Goal: Task Accomplishment & Management: Use online tool/utility

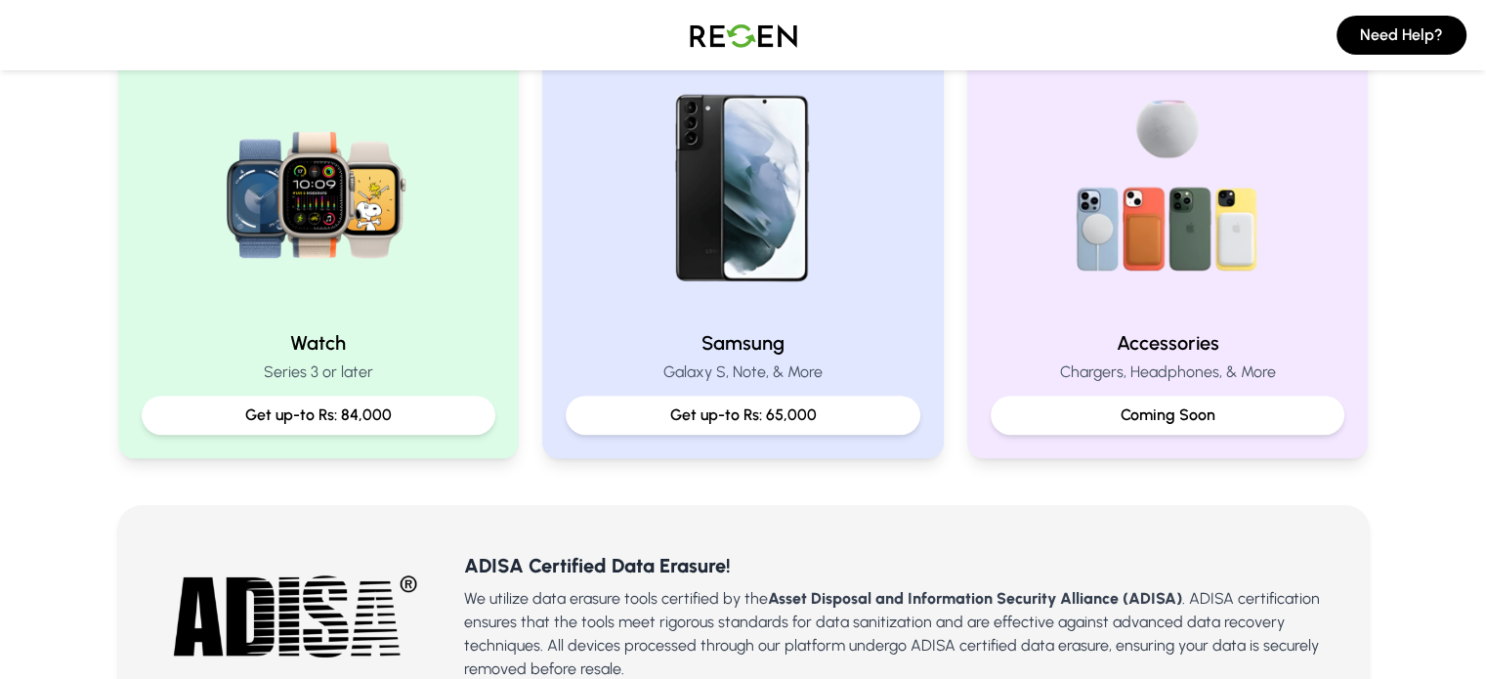
scroll to position [925, 0]
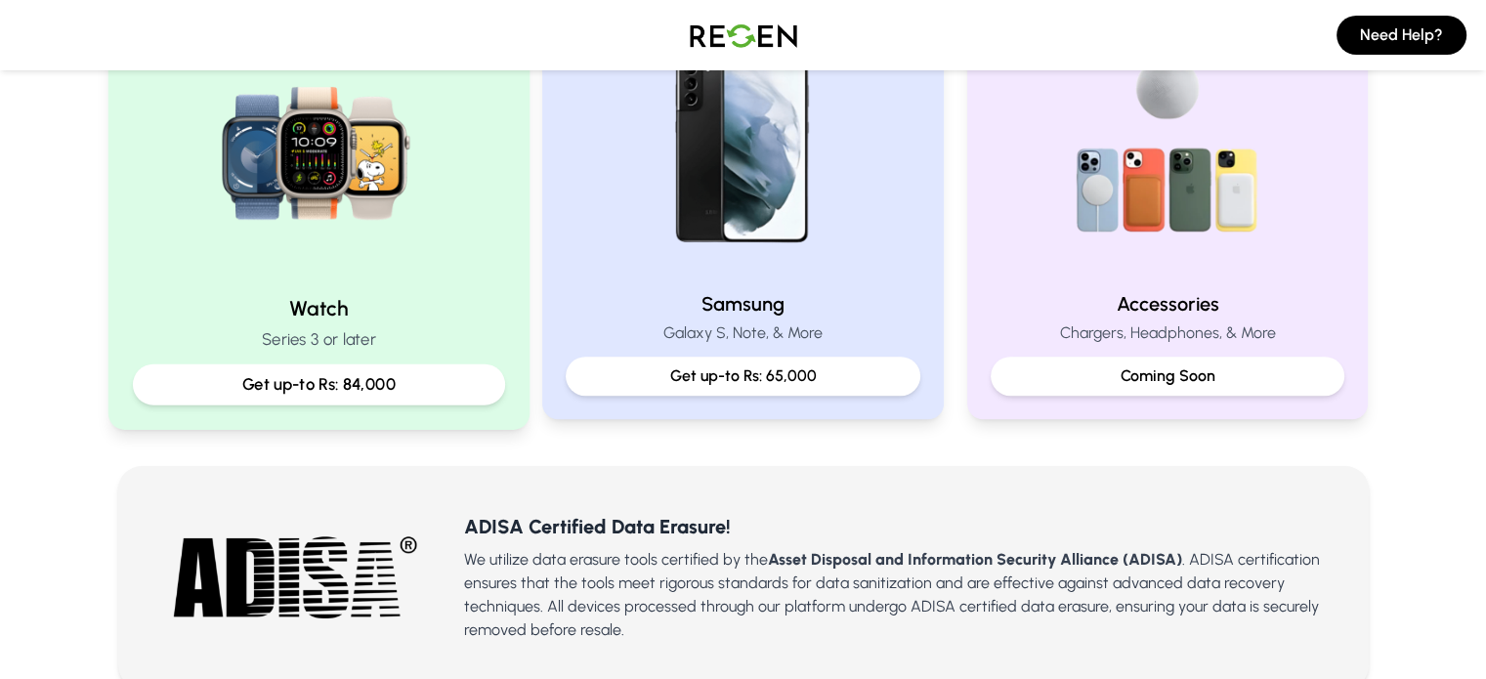
click at [355, 388] on p "Get up-to Rs: 84,000" at bounding box center [317, 384] width 339 height 24
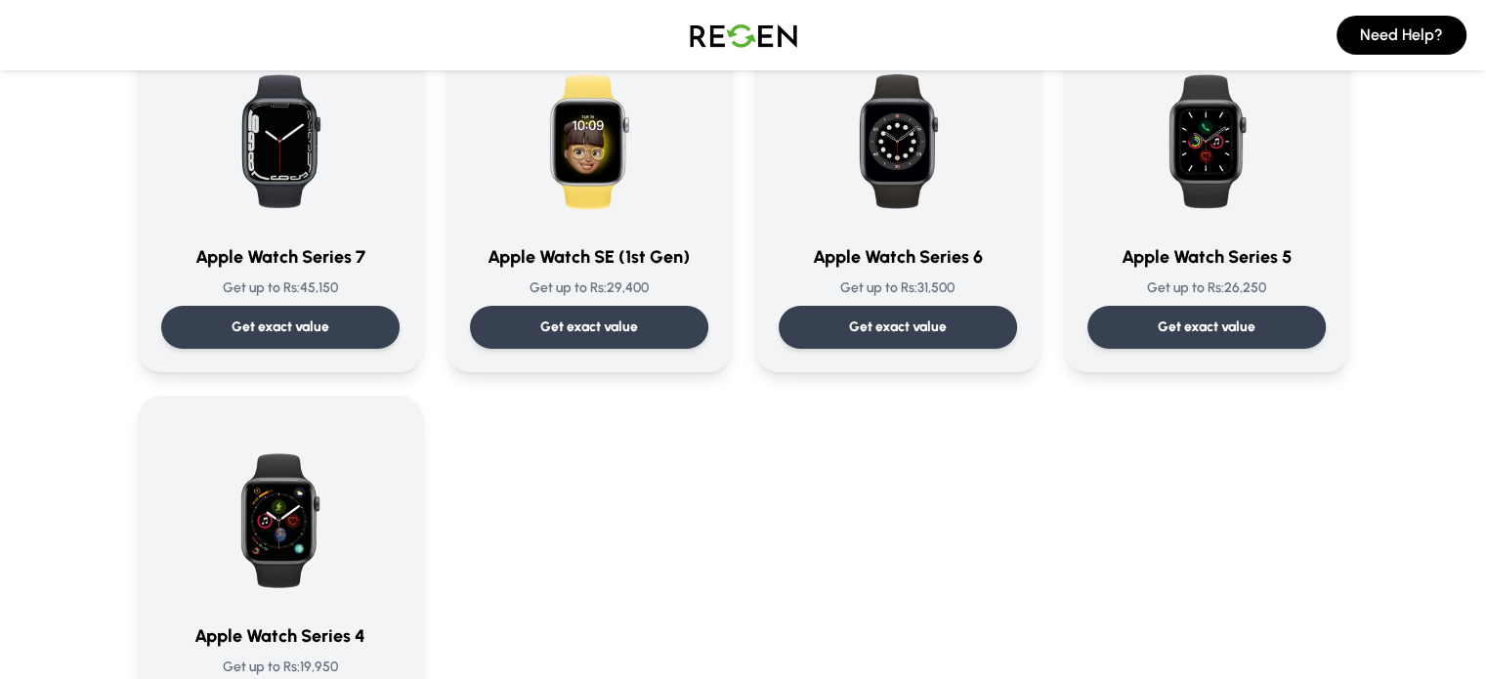
scroll to position [586, 0]
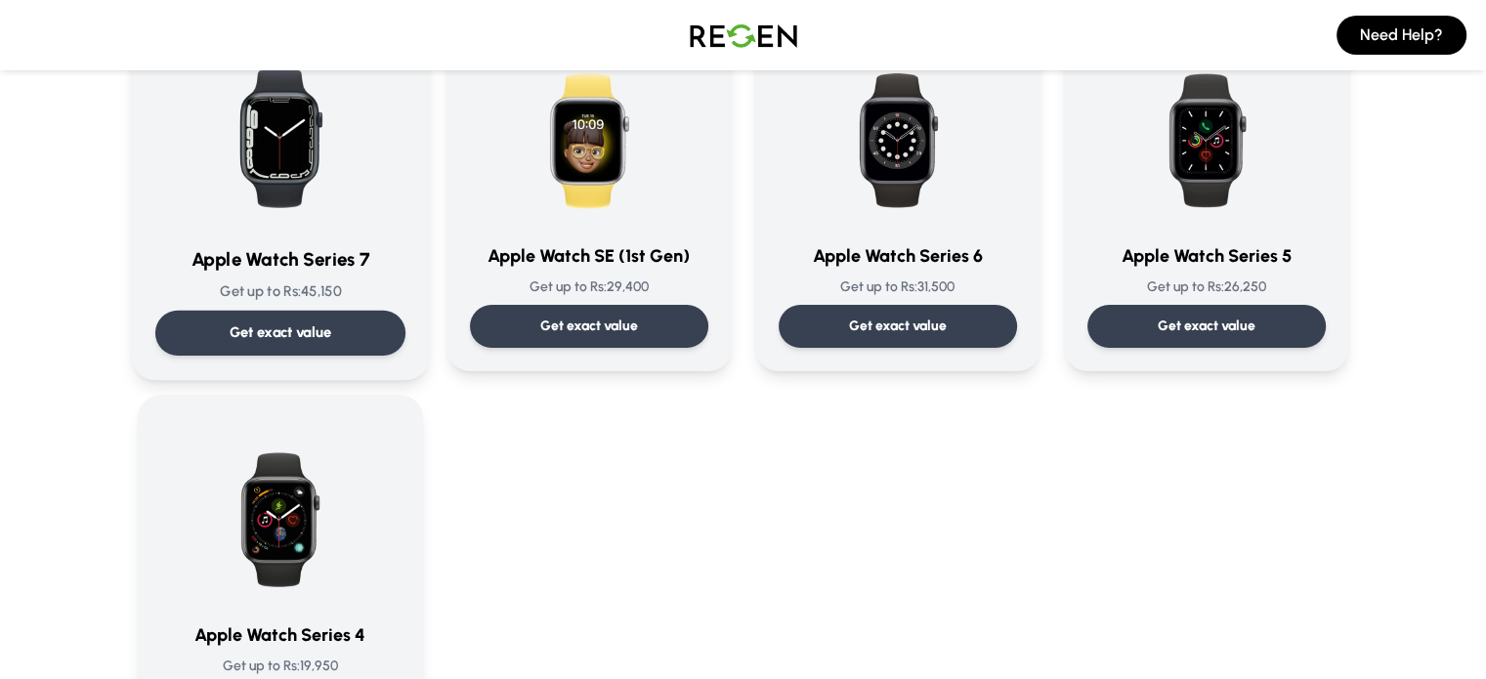
click at [295, 333] on p "Get exact value" at bounding box center [280, 332] width 103 height 21
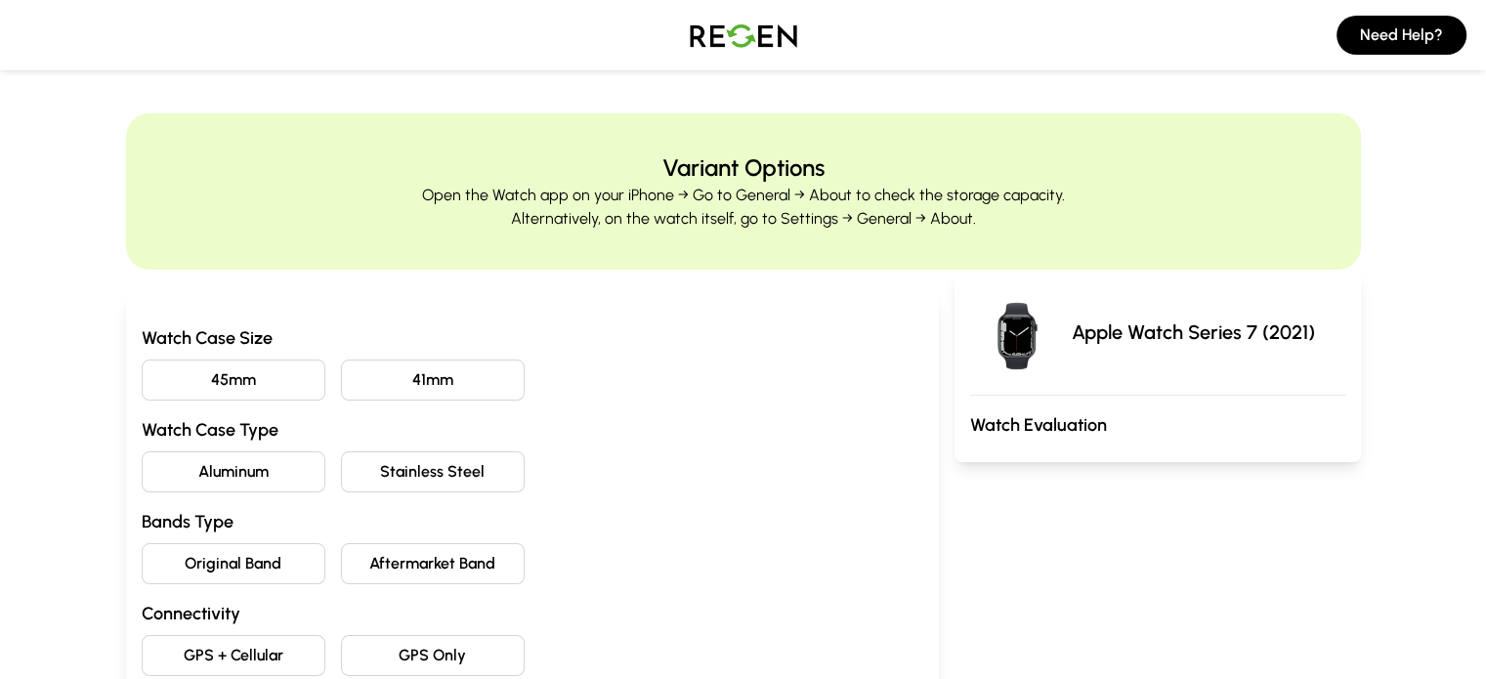
click at [391, 385] on button "41mm" at bounding box center [433, 379] width 184 height 41
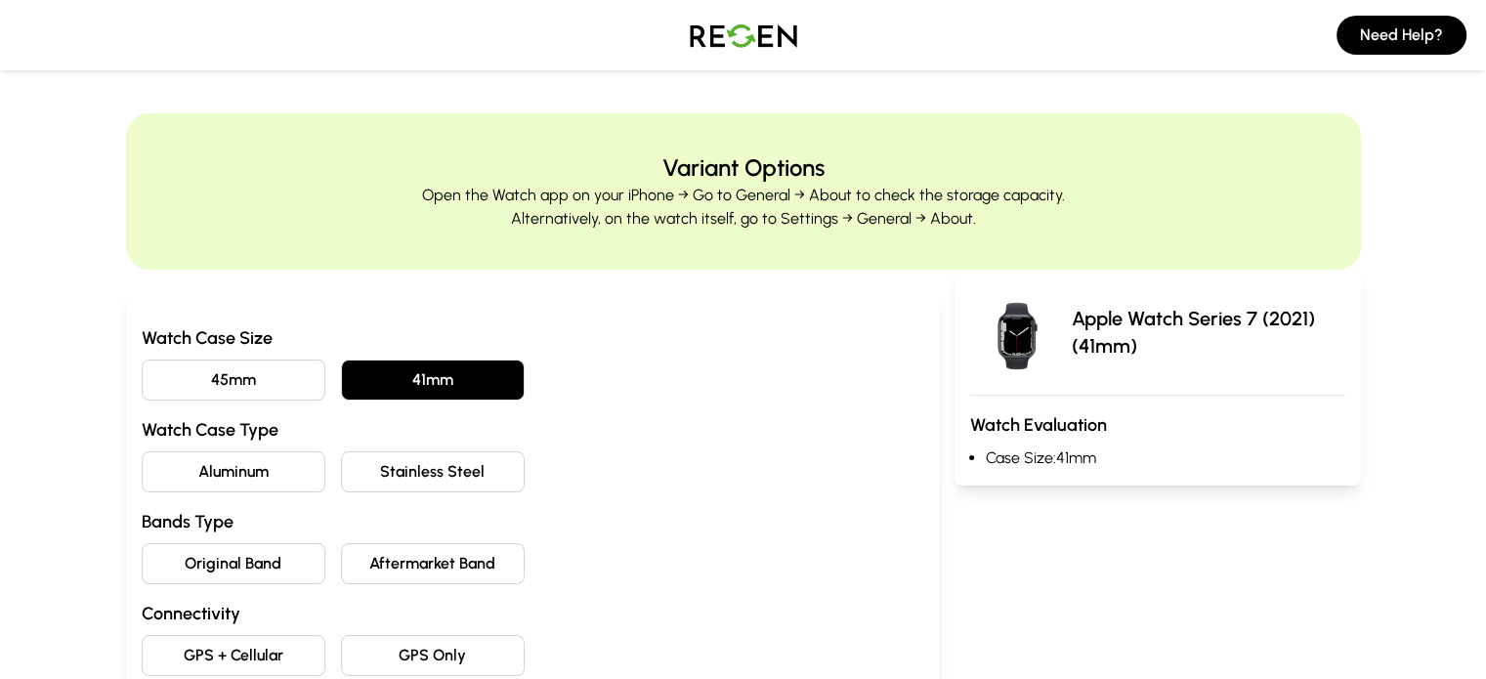
click at [142, 485] on button "Aluminum" at bounding box center [234, 471] width 184 height 41
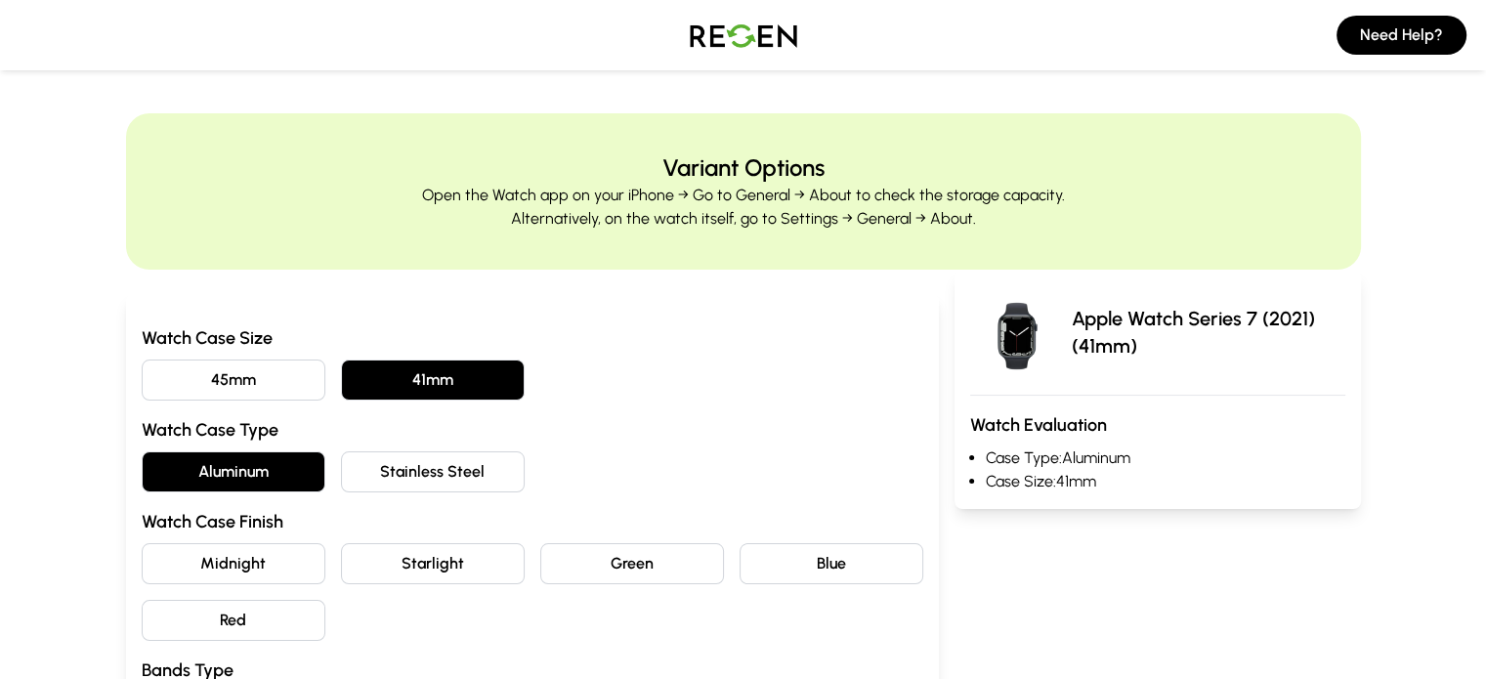
scroll to position [174, 0]
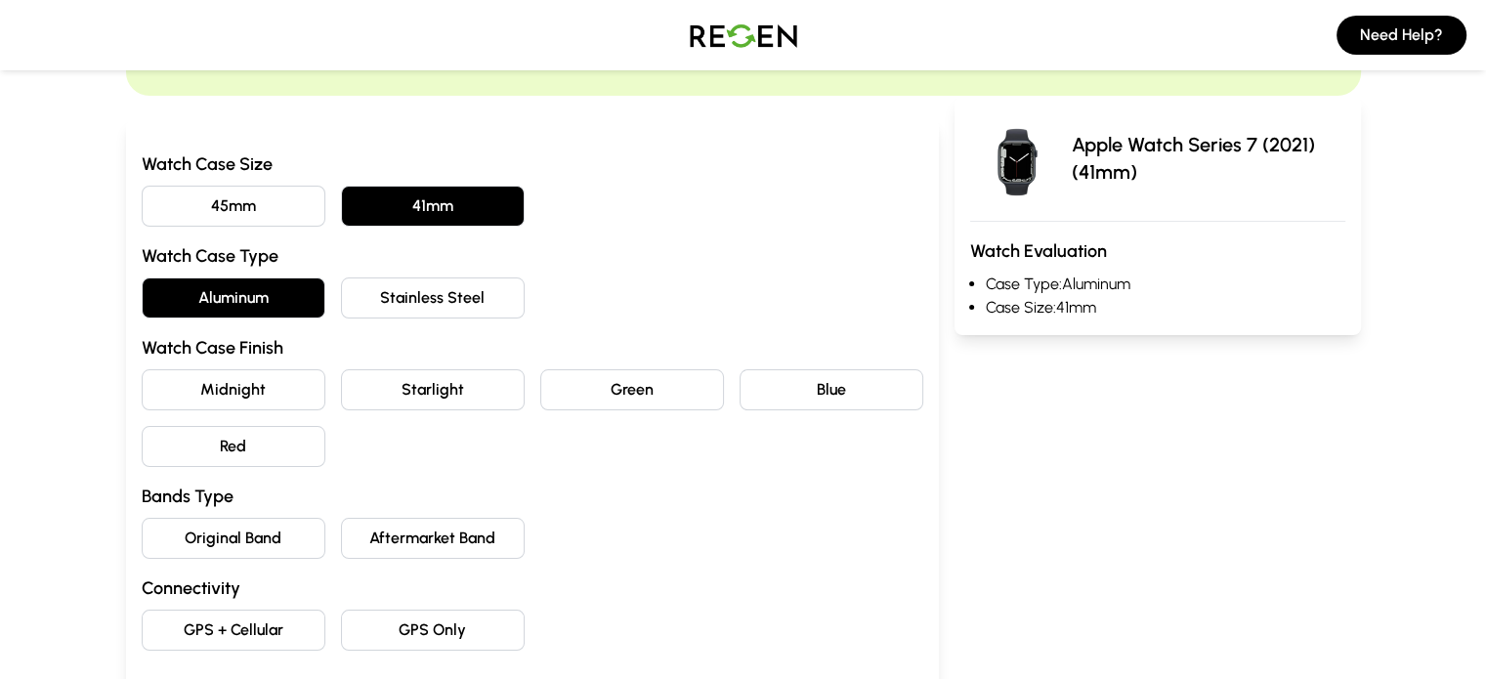
click at [142, 383] on button "Midnight" at bounding box center [234, 389] width 184 height 41
click at [168, 532] on button "Original Band" at bounding box center [234, 538] width 184 height 41
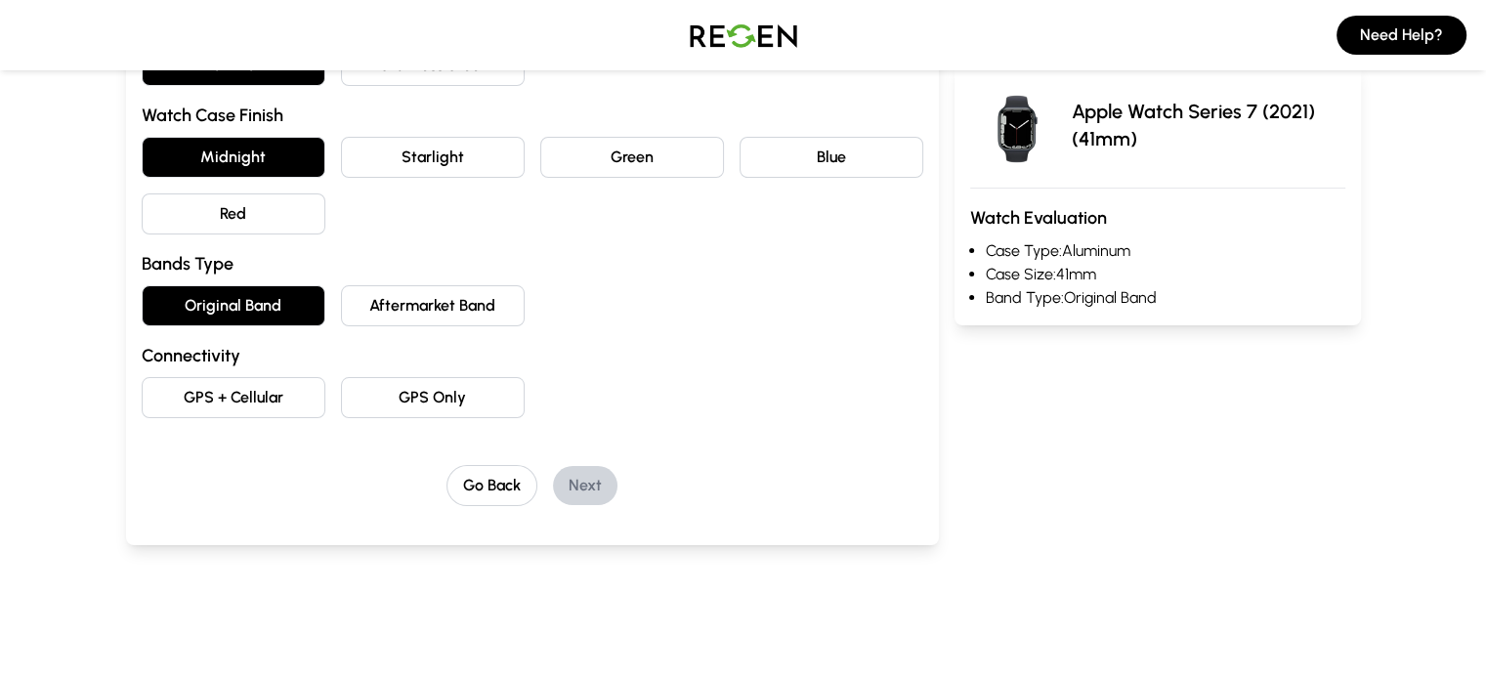
scroll to position [409, 0]
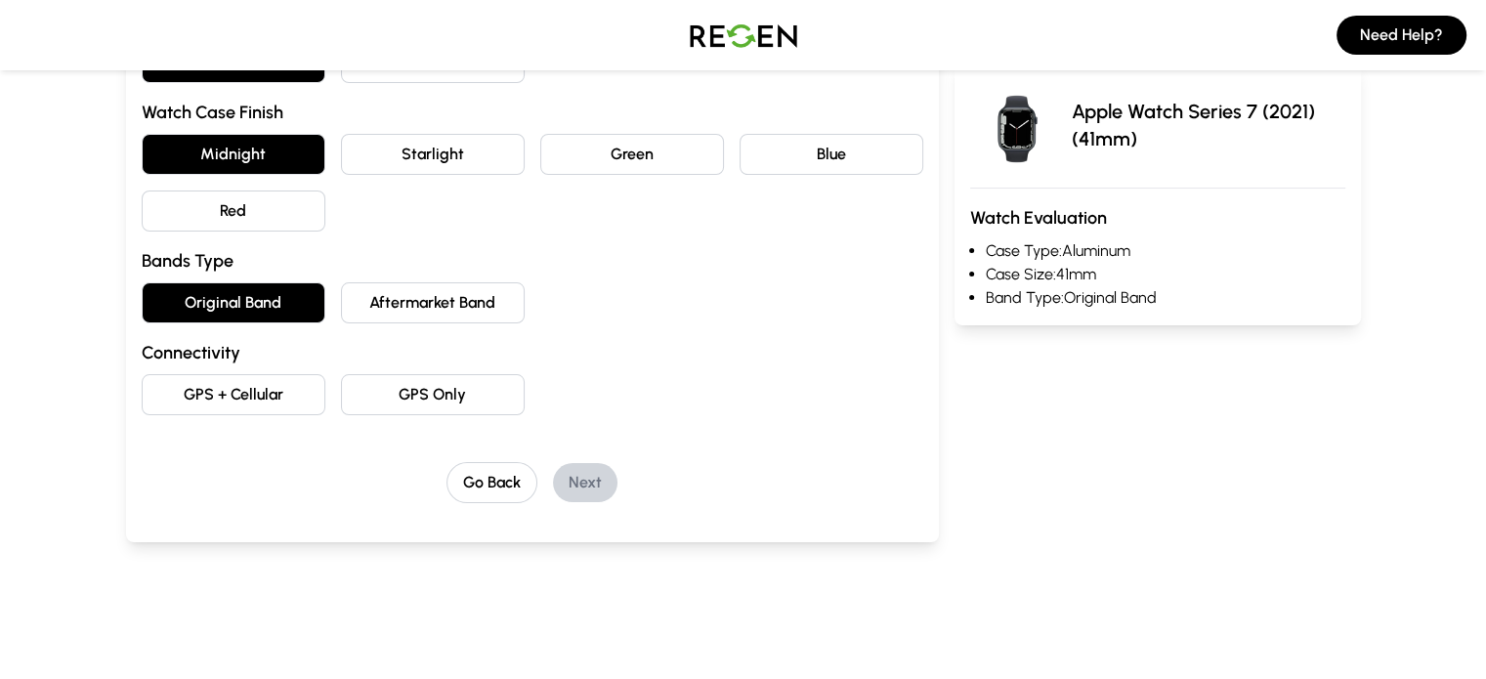
click at [384, 394] on button "GPS Only" at bounding box center [433, 394] width 184 height 41
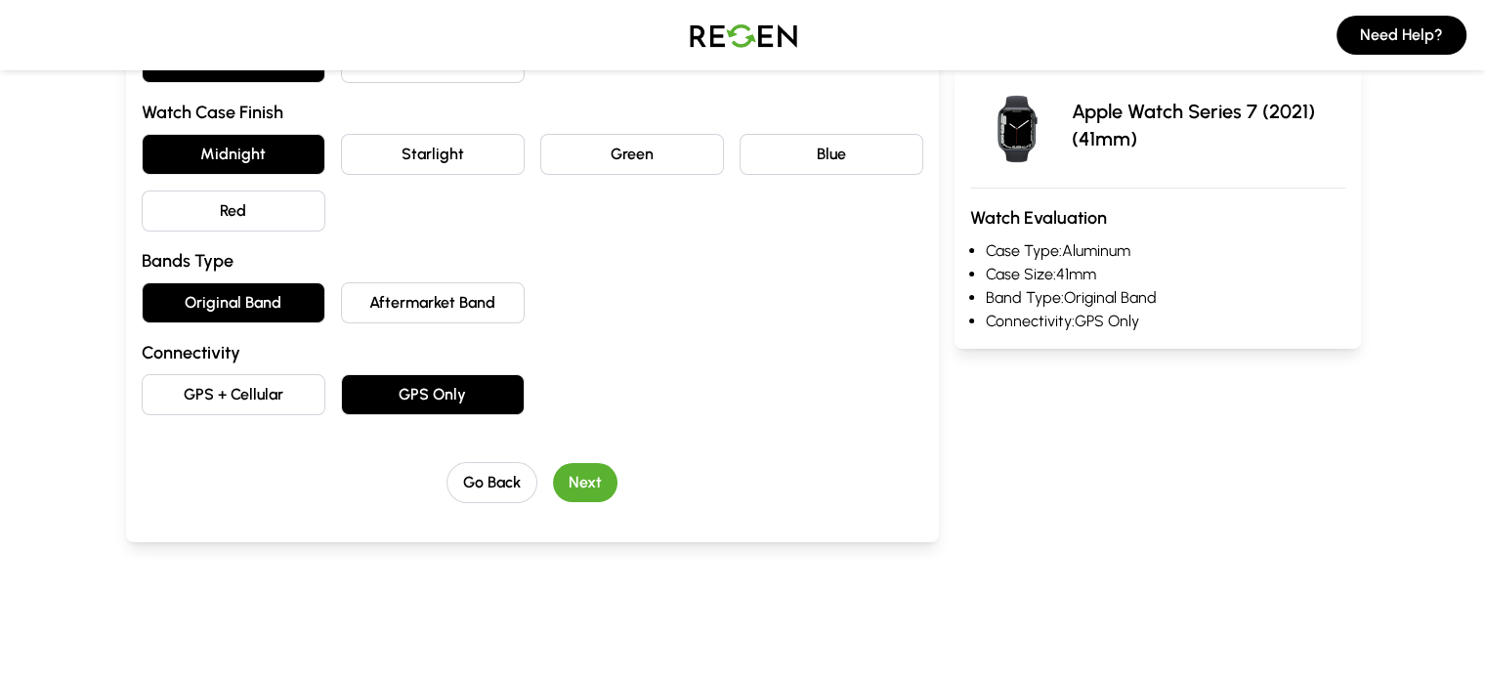
click at [553, 472] on button "Next" at bounding box center [585, 482] width 64 height 39
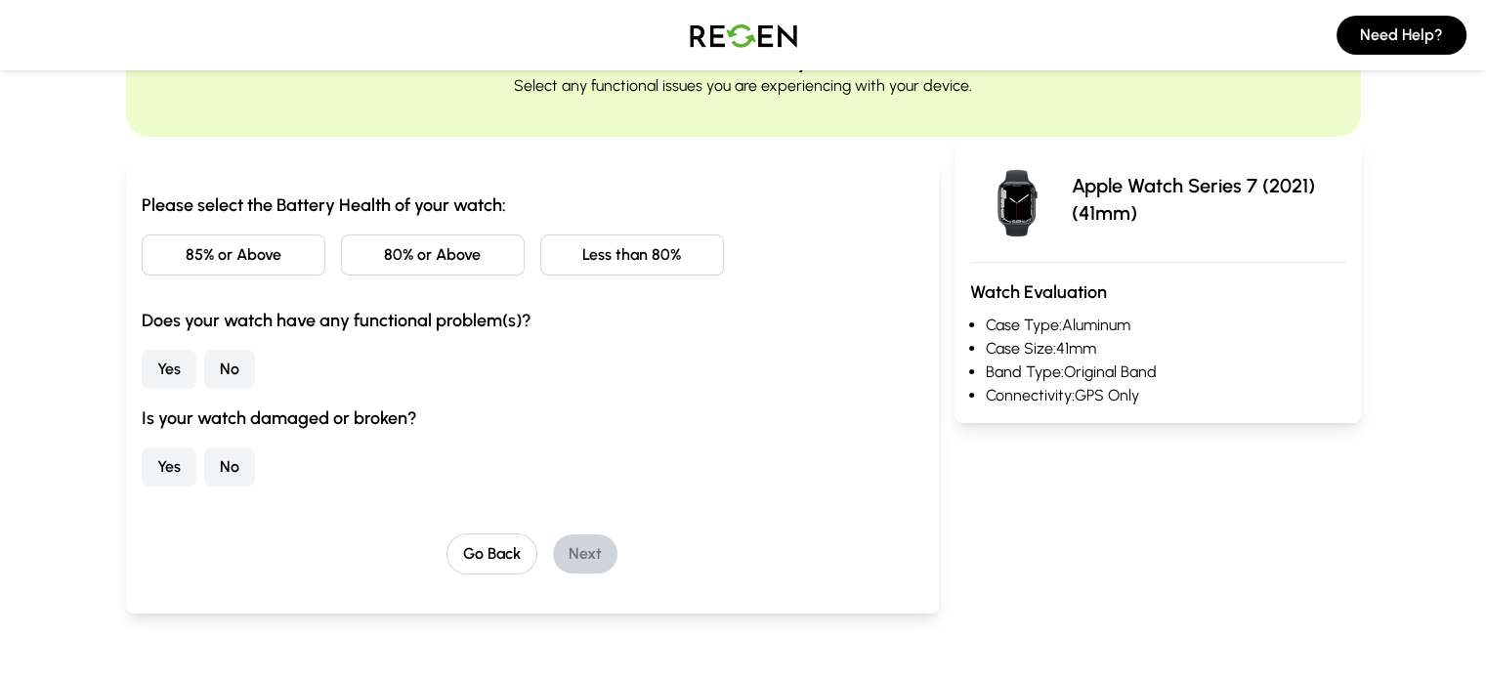
scroll to position [108, 0]
click at [142, 265] on button "85% or Above" at bounding box center [234, 255] width 184 height 41
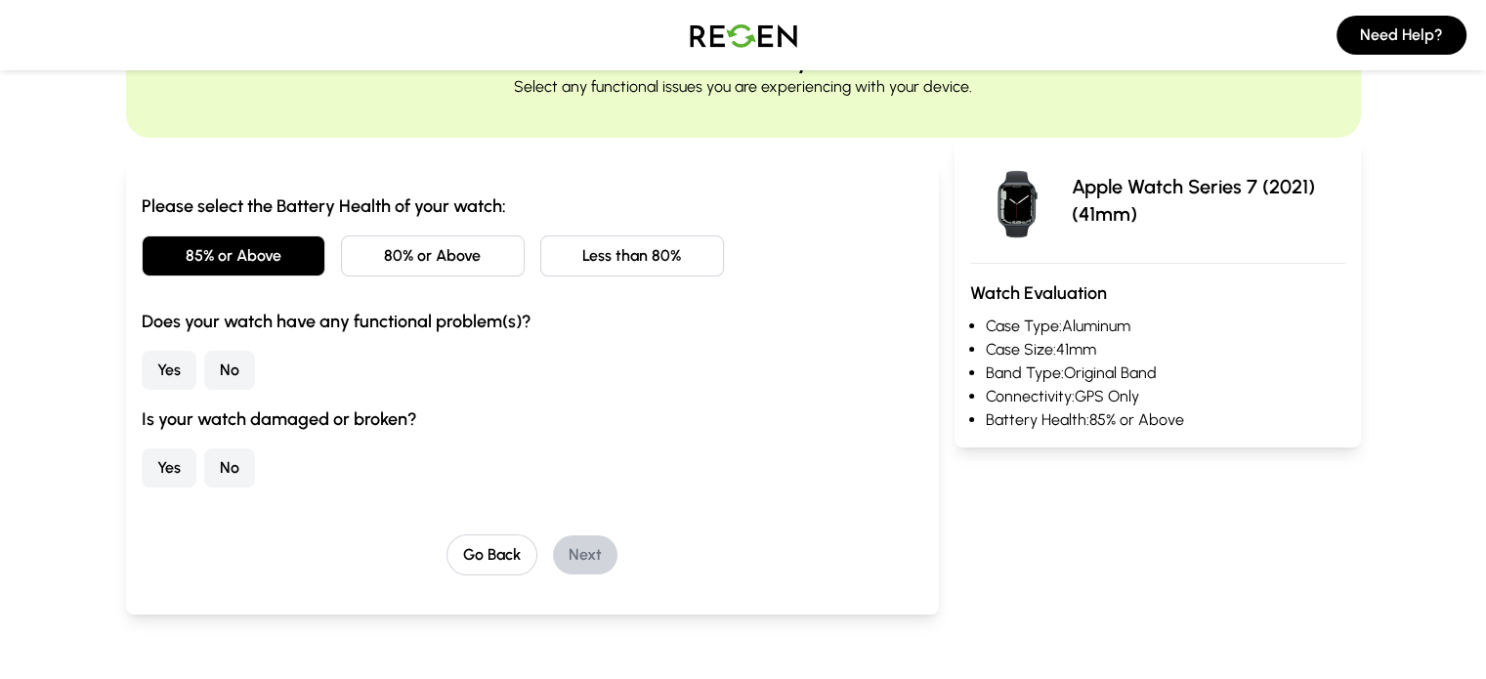
click at [204, 352] on button "No" at bounding box center [229, 370] width 51 height 39
click at [204, 476] on button "No" at bounding box center [229, 467] width 51 height 39
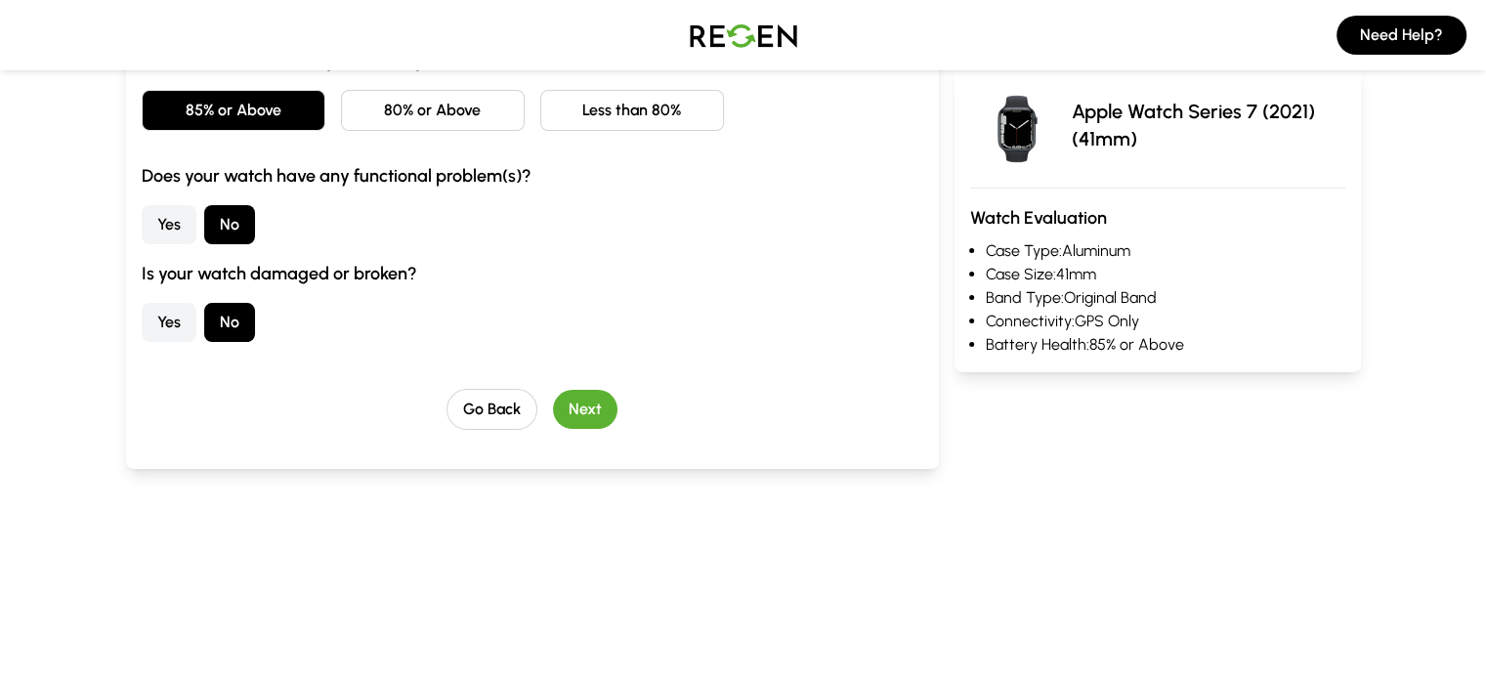
scroll to position [262, 0]
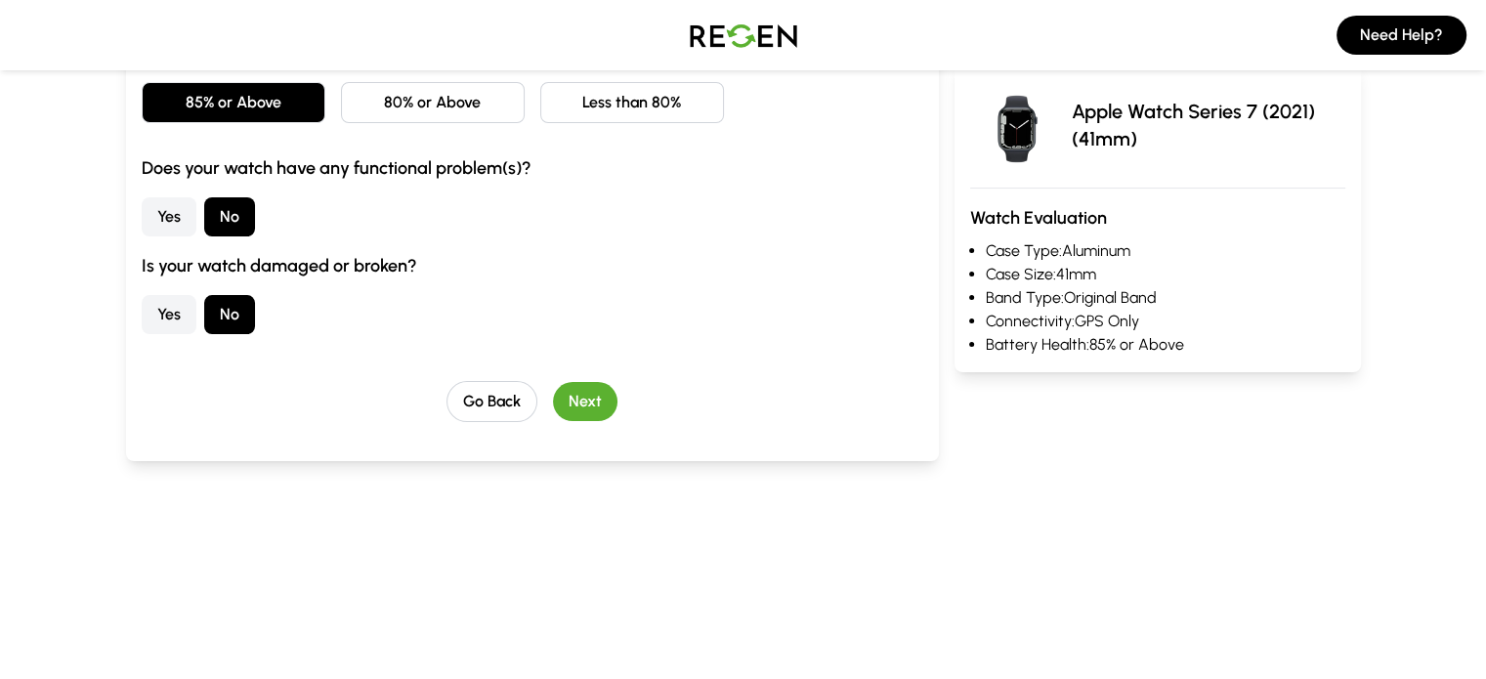
click at [553, 390] on button "Next" at bounding box center [585, 401] width 64 height 39
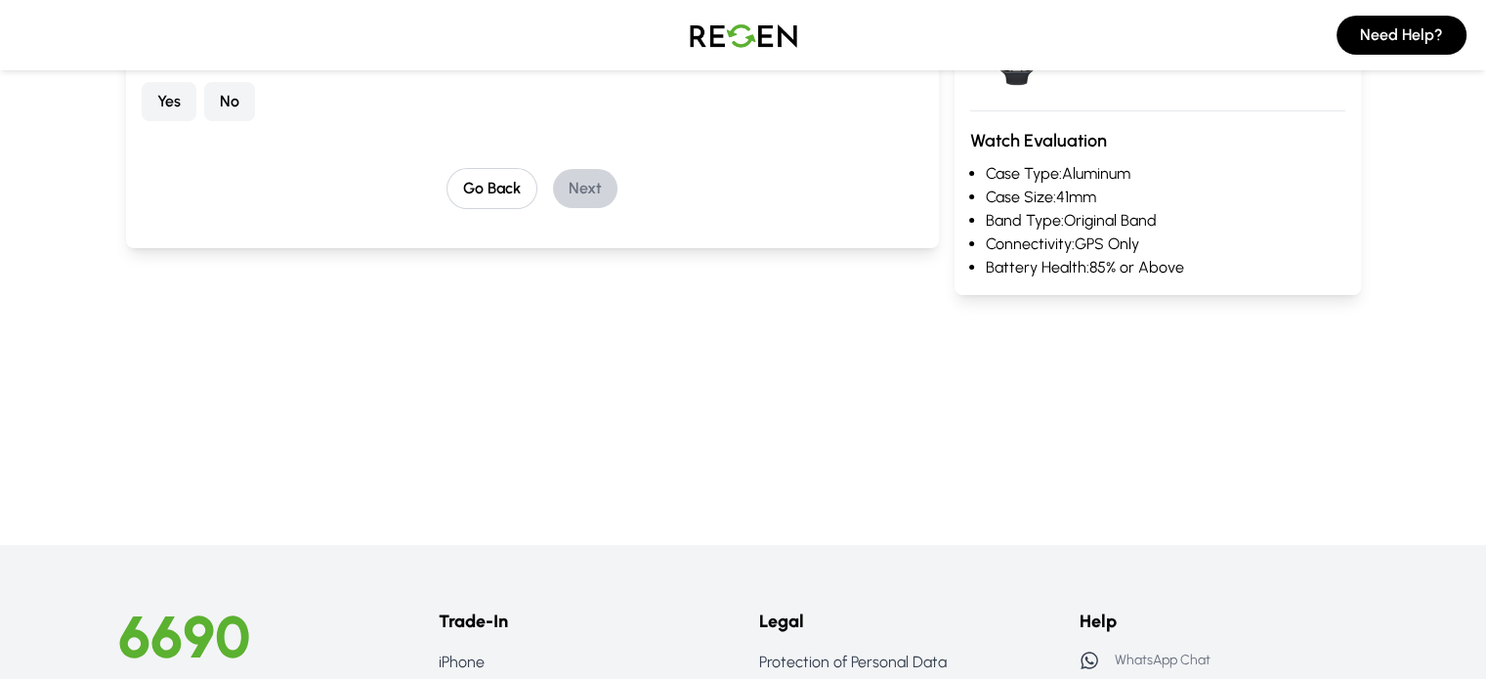
scroll to position [0, 0]
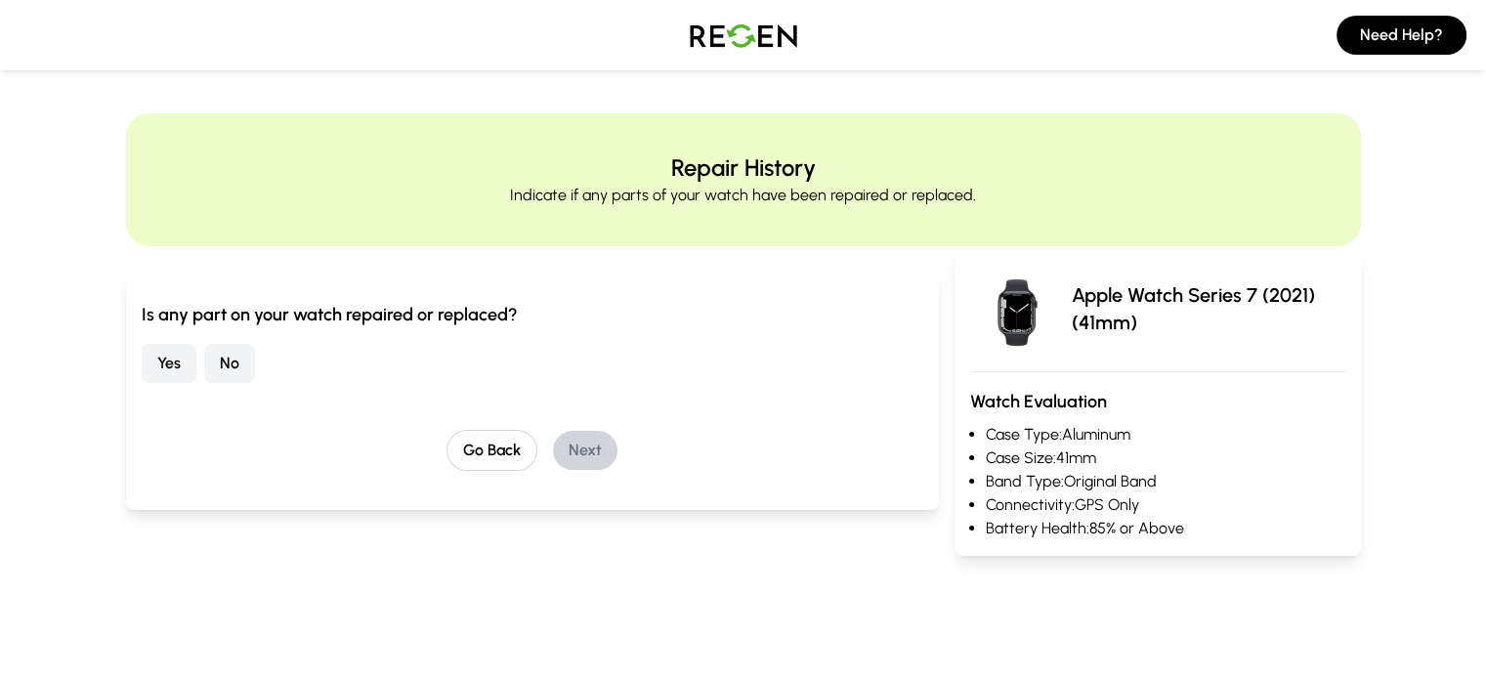
click at [204, 362] on button "No" at bounding box center [229, 363] width 51 height 39
click at [553, 443] on button "Next" at bounding box center [585, 450] width 64 height 39
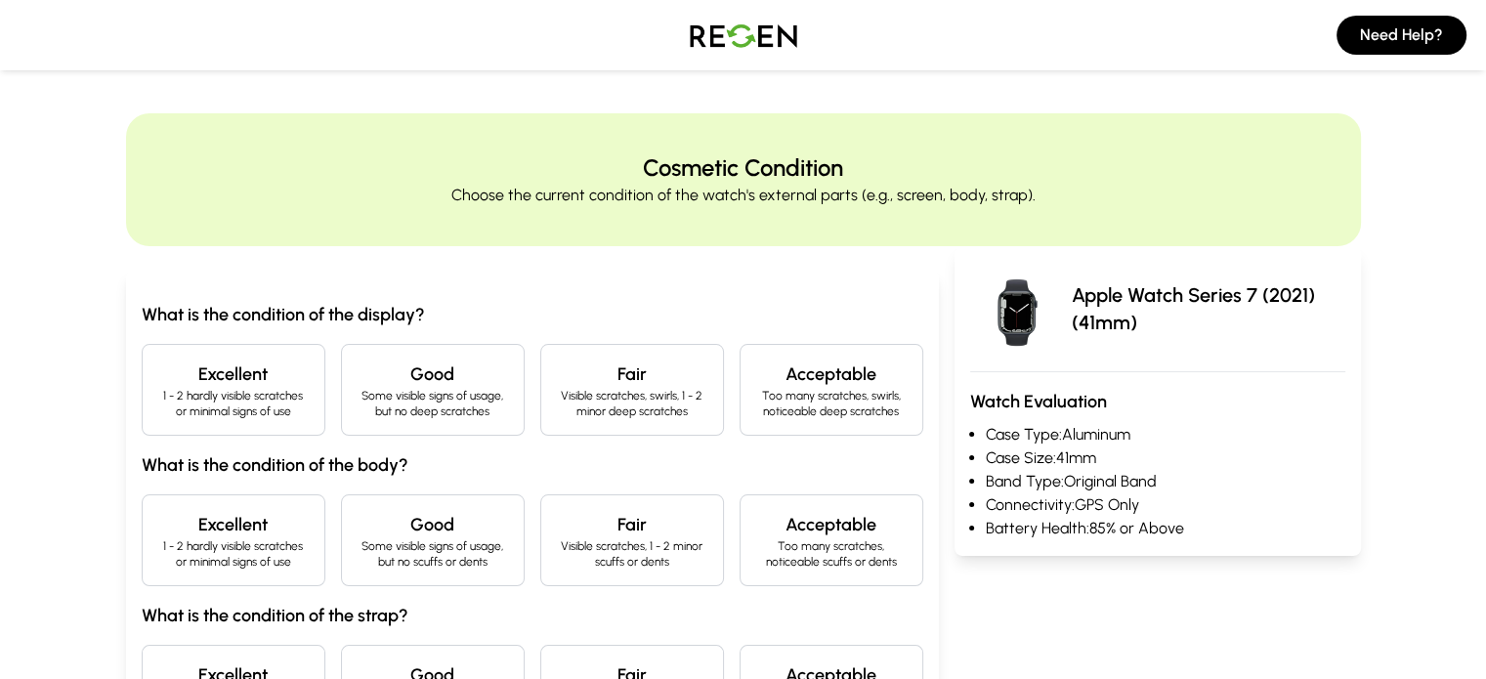
scroll to position [102, 0]
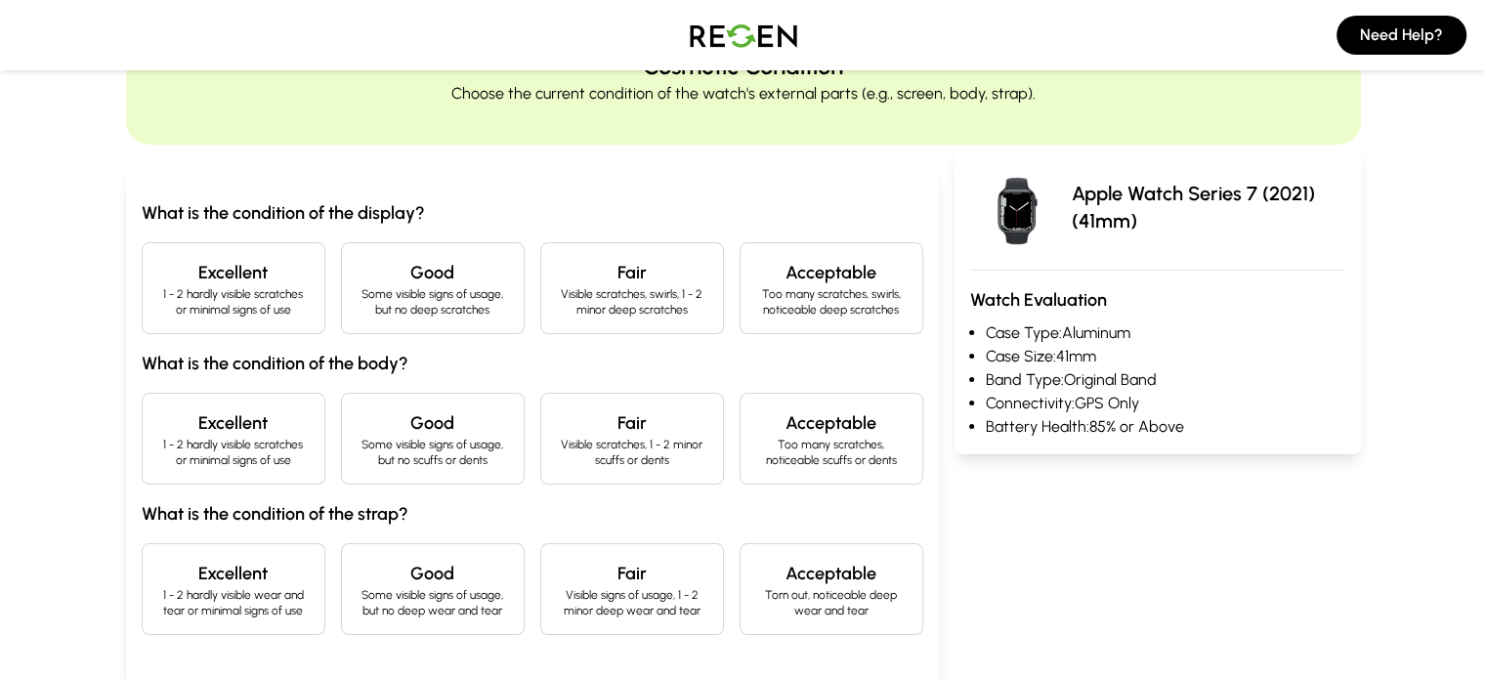
click at [234, 291] on div "Excellent 1 - 2 hardly visible scratches or minimal signs of use" at bounding box center [234, 288] width 184 height 92
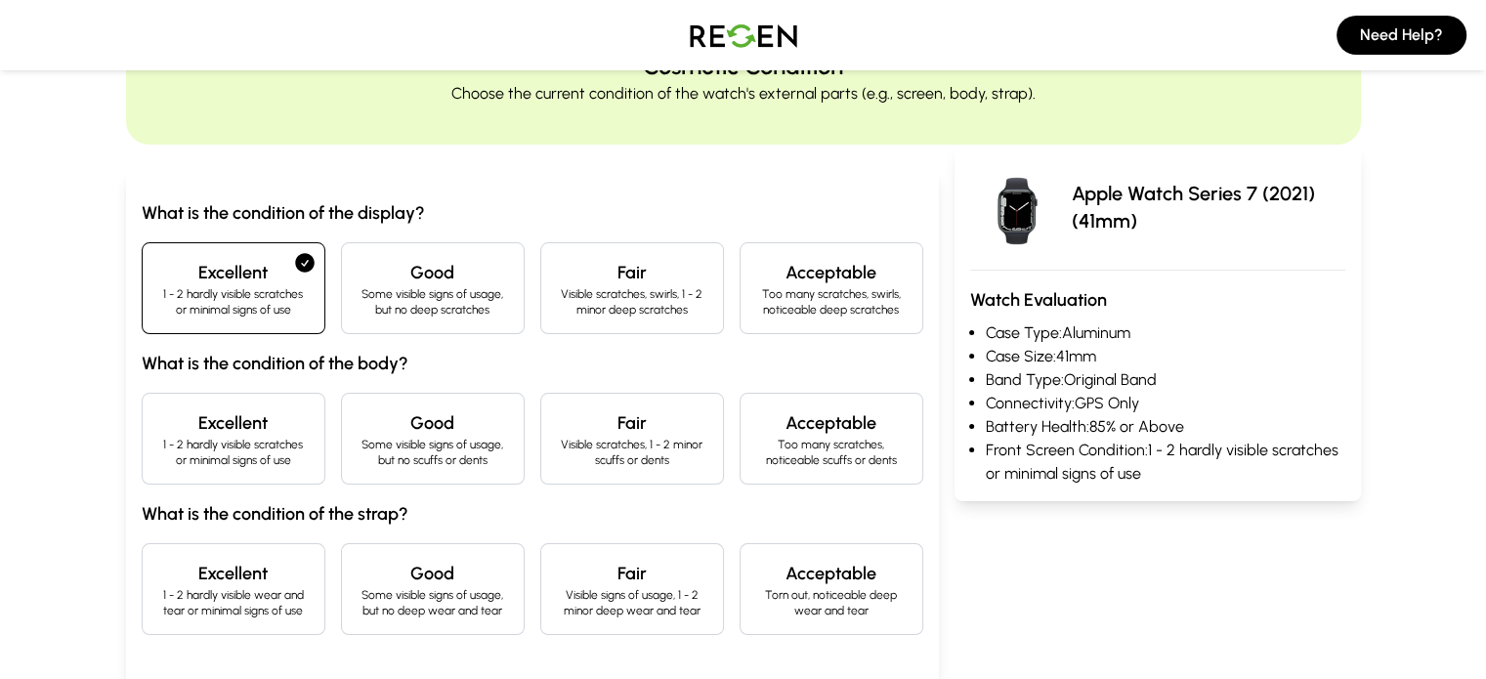
click at [191, 425] on h4 "Excellent" at bounding box center [233, 422] width 150 height 27
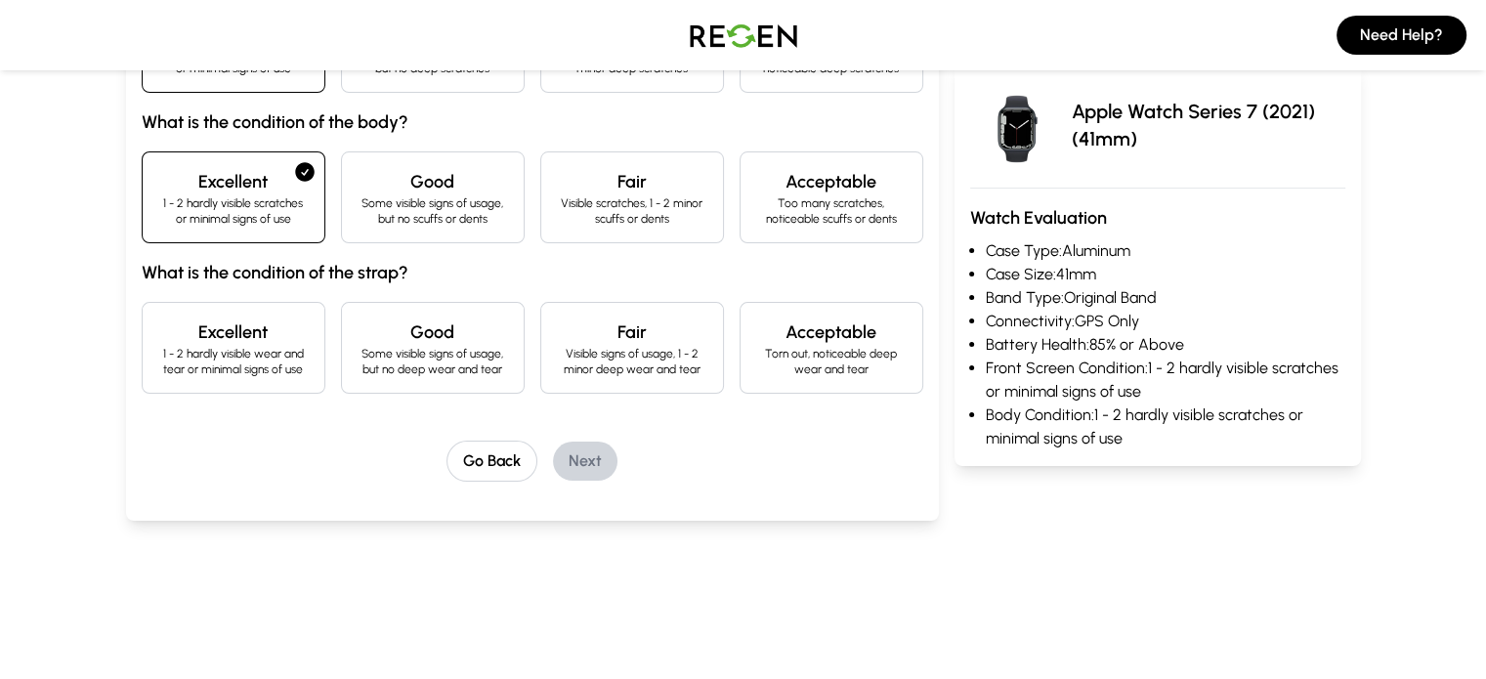
scroll to position [344, 0]
click at [188, 364] on p "1 - 2 hardly visible wear and tear or minimal signs of use" at bounding box center [233, 360] width 150 height 31
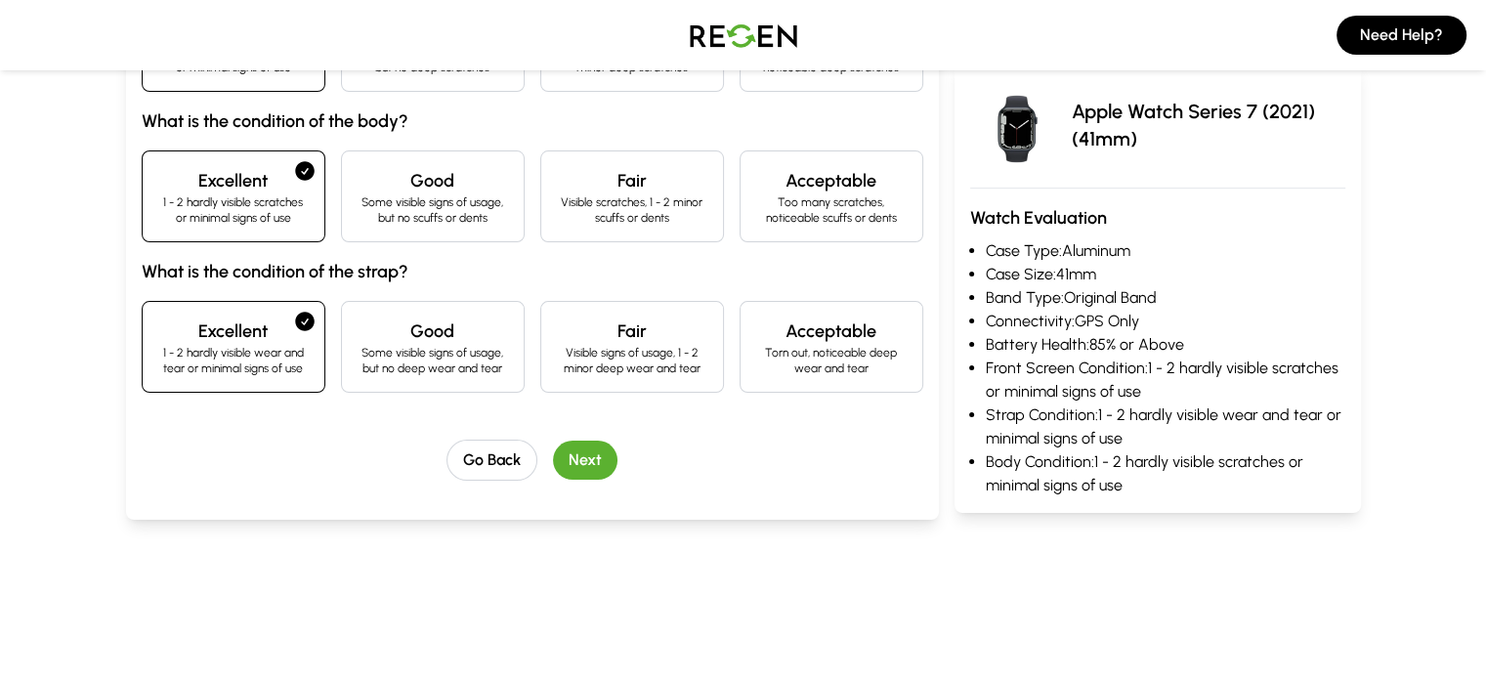
click at [562, 466] on button "Next" at bounding box center [585, 460] width 64 height 39
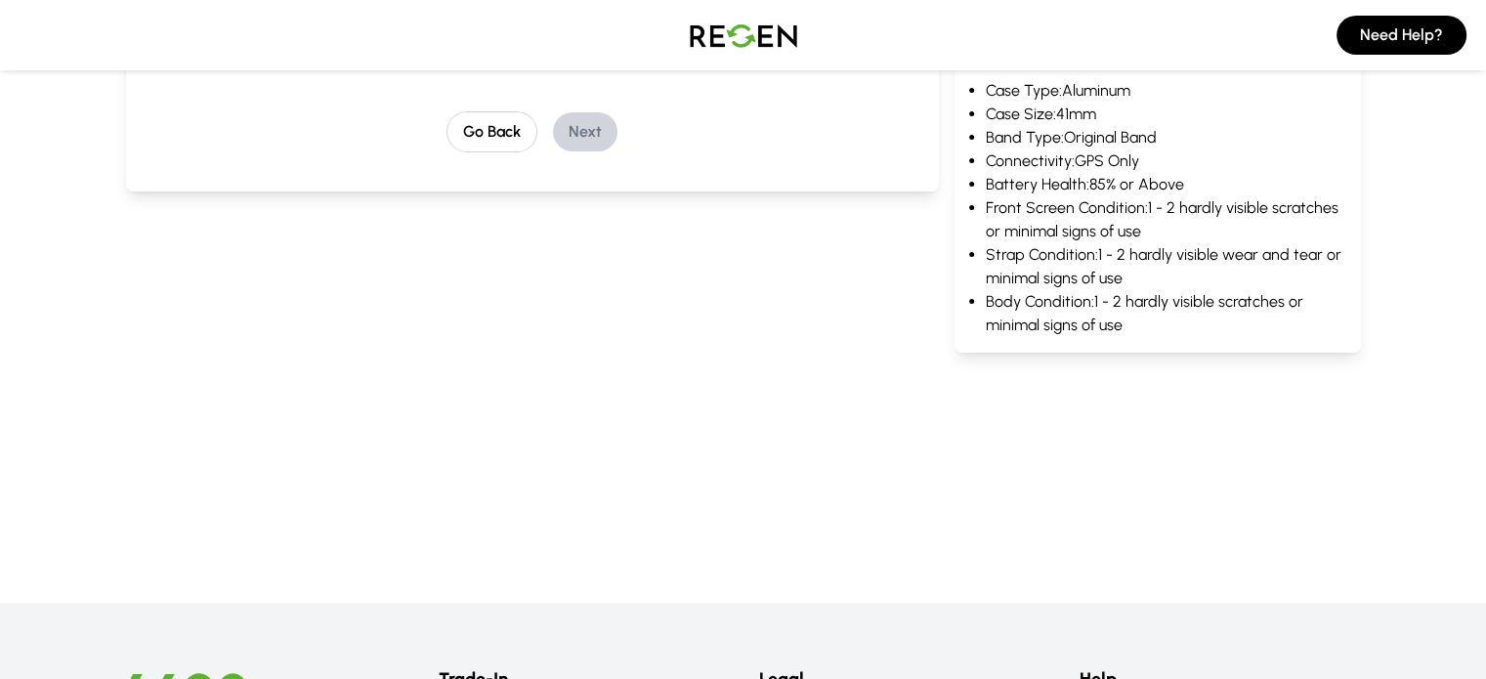
scroll to position [0, 0]
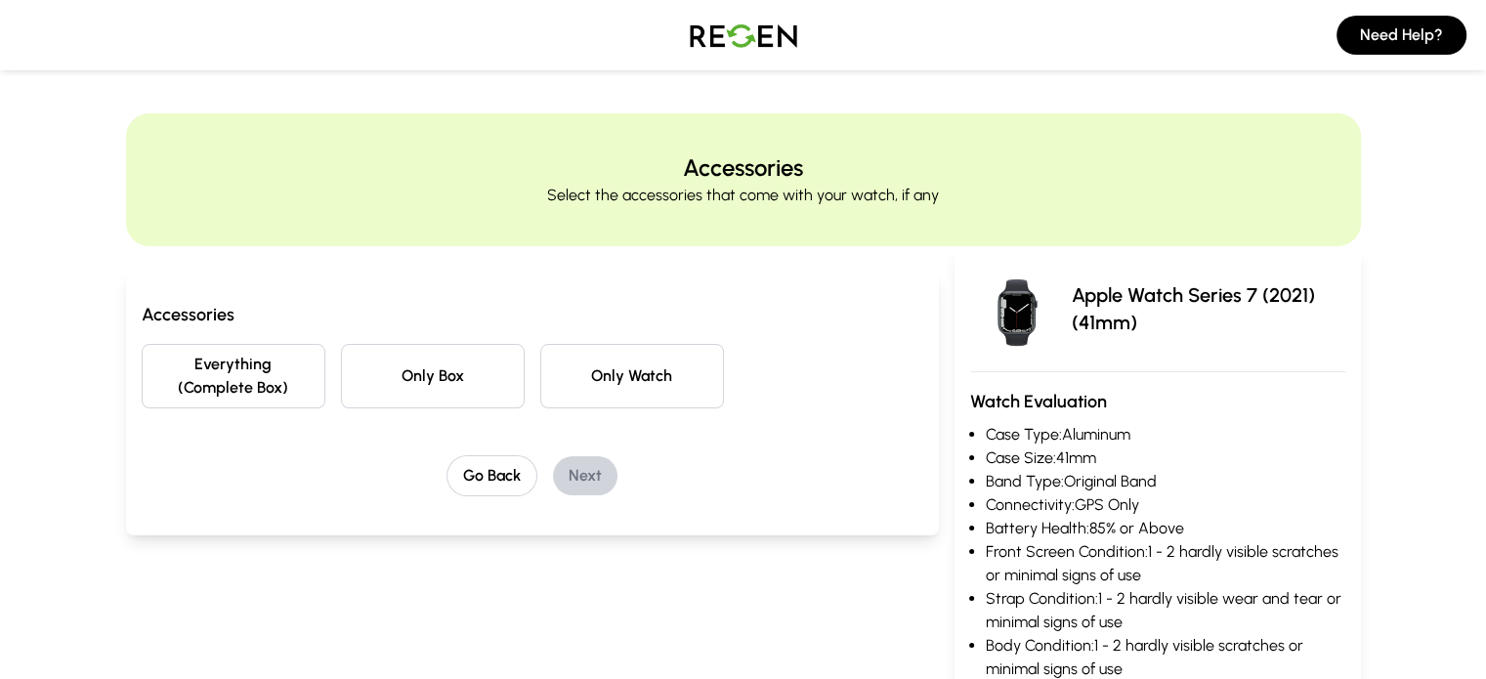
click at [213, 380] on button "Everything (Complete Box)" at bounding box center [234, 376] width 184 height 64
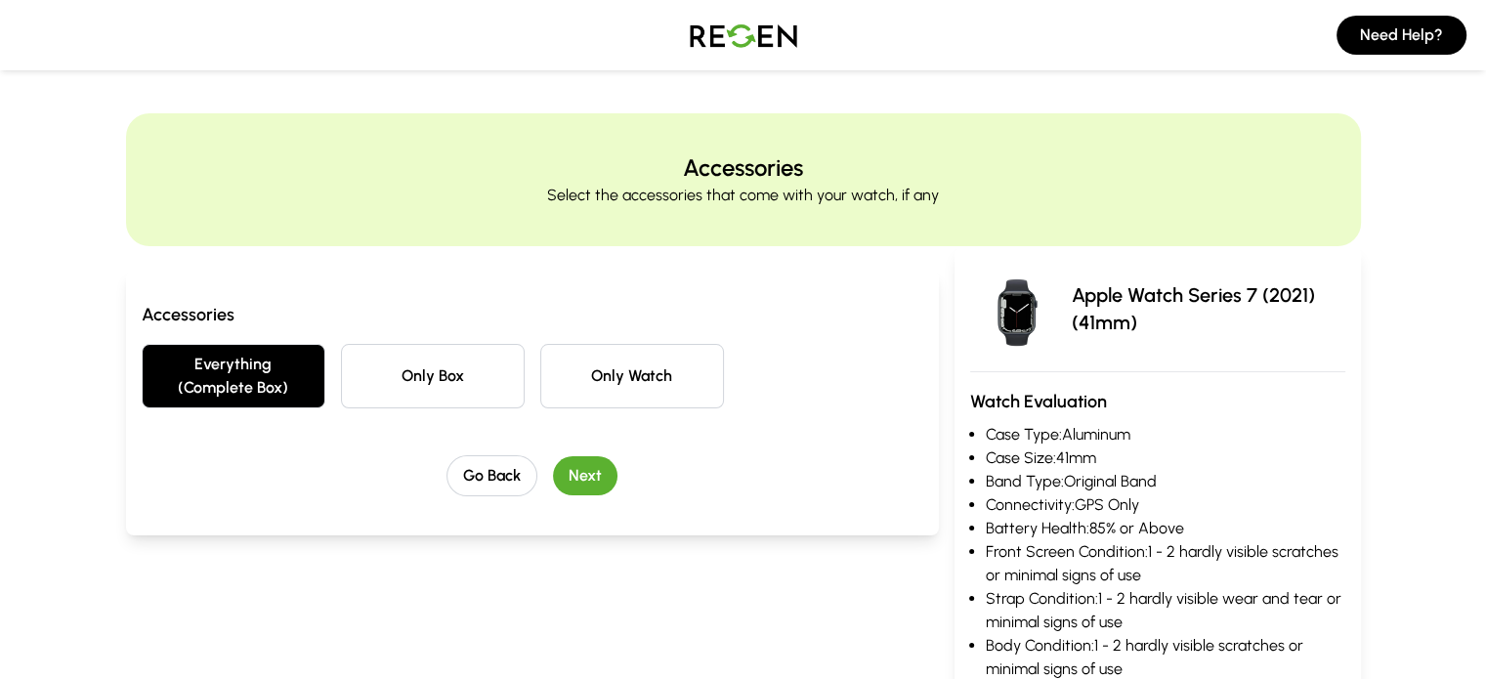
click at [558, 456] on button "Next" at bounding box center [585, 475] width 64 height 39
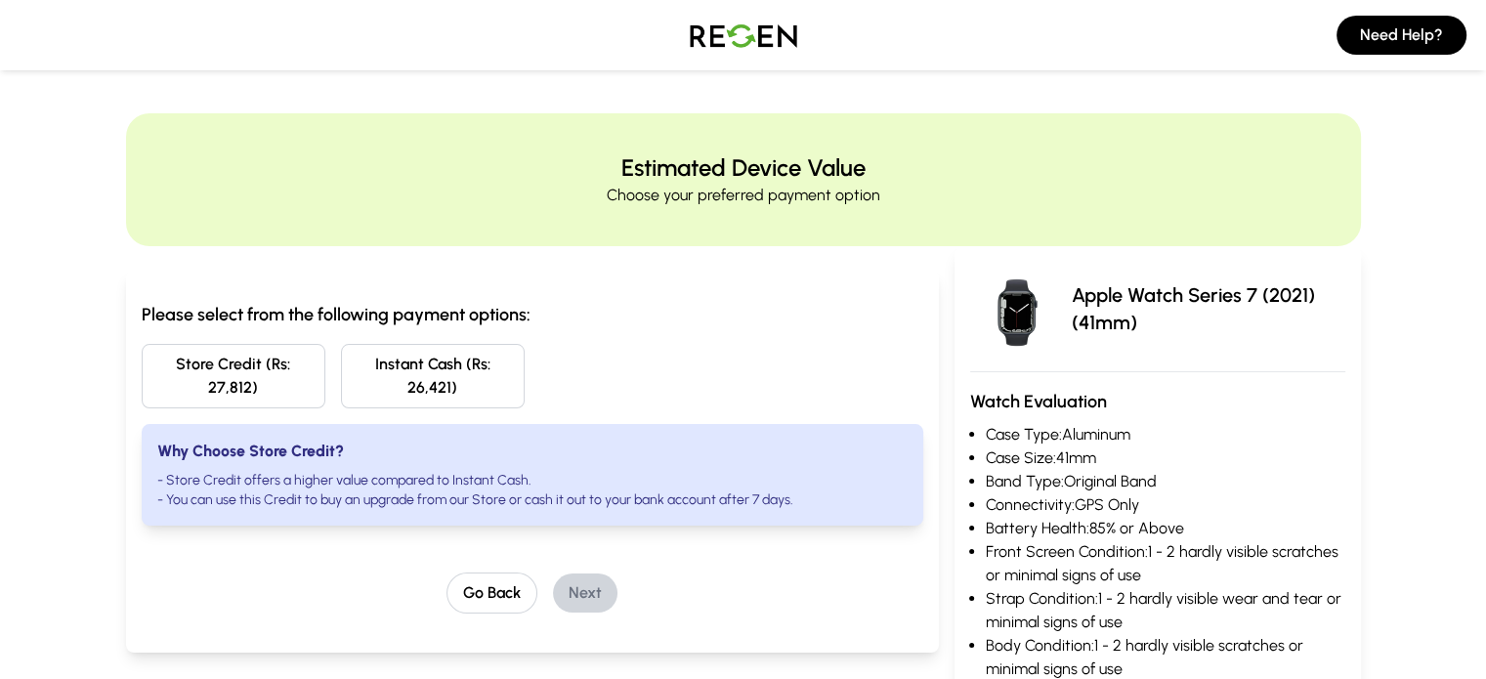
scroll to position [293, 0]
